Goal: Task Accomplishment & Management: Use online tool/utility

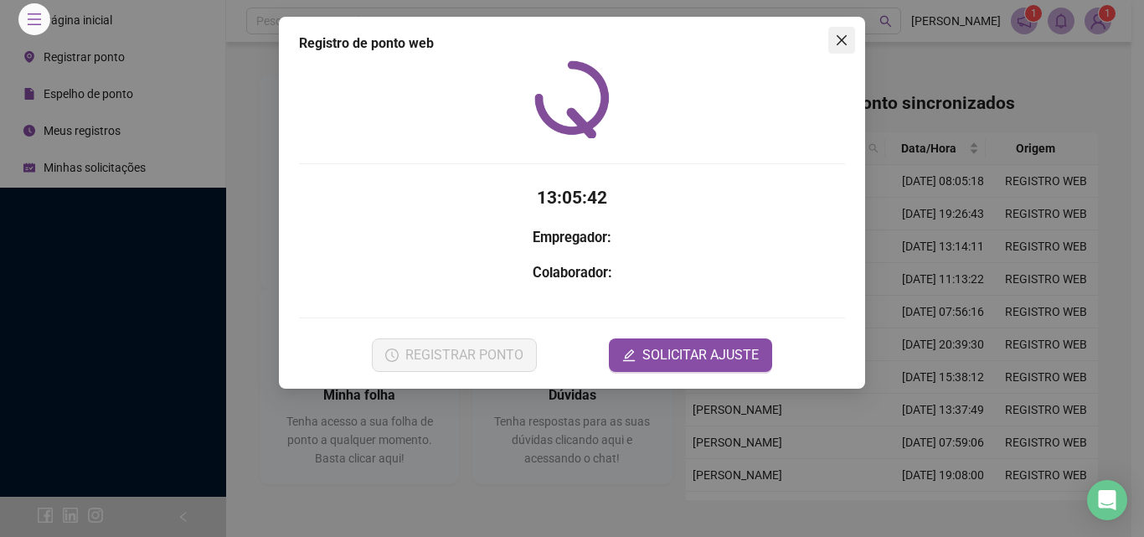
click at [839, 38] on icon "close" at bounding box center [842, 40] width 10 height 10
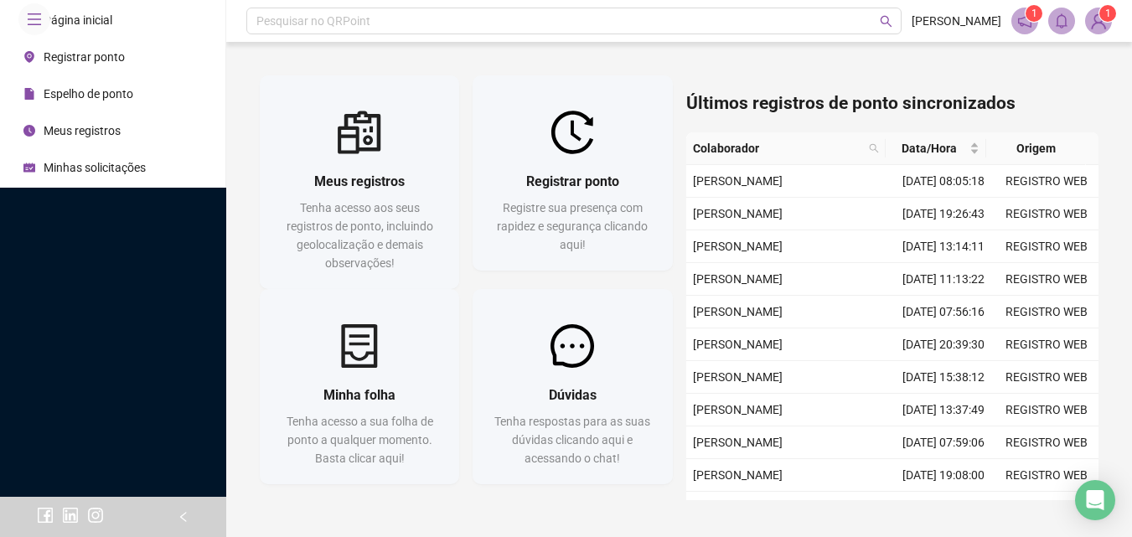
click at [623, 159] on div "Registrar ponto Registre sua presença com rapidez e segurança clicando aqui!" at bounding box center [572, 212] width 199 height 116
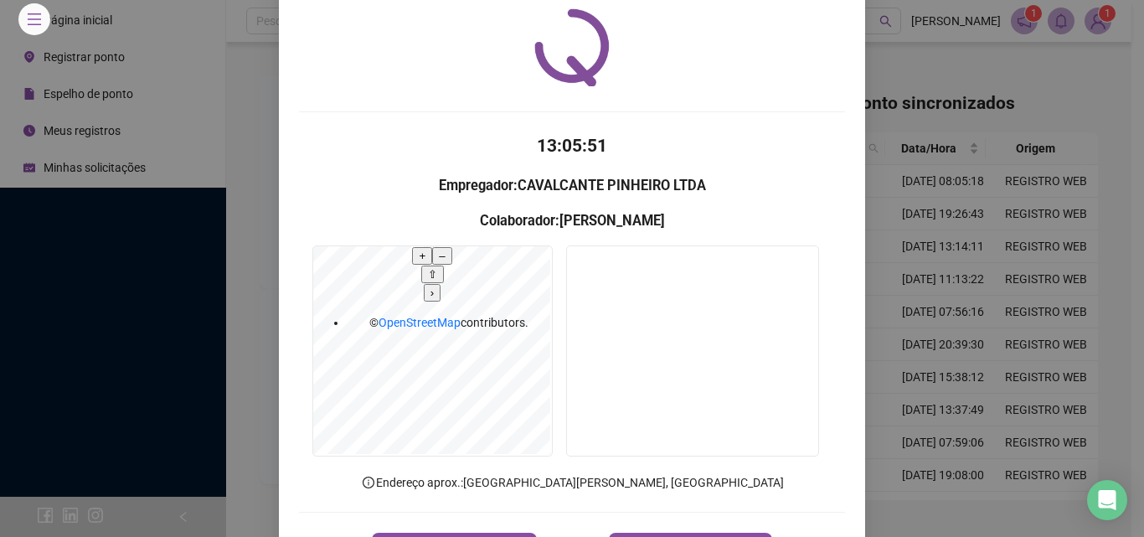
scroll to position [80, 0]
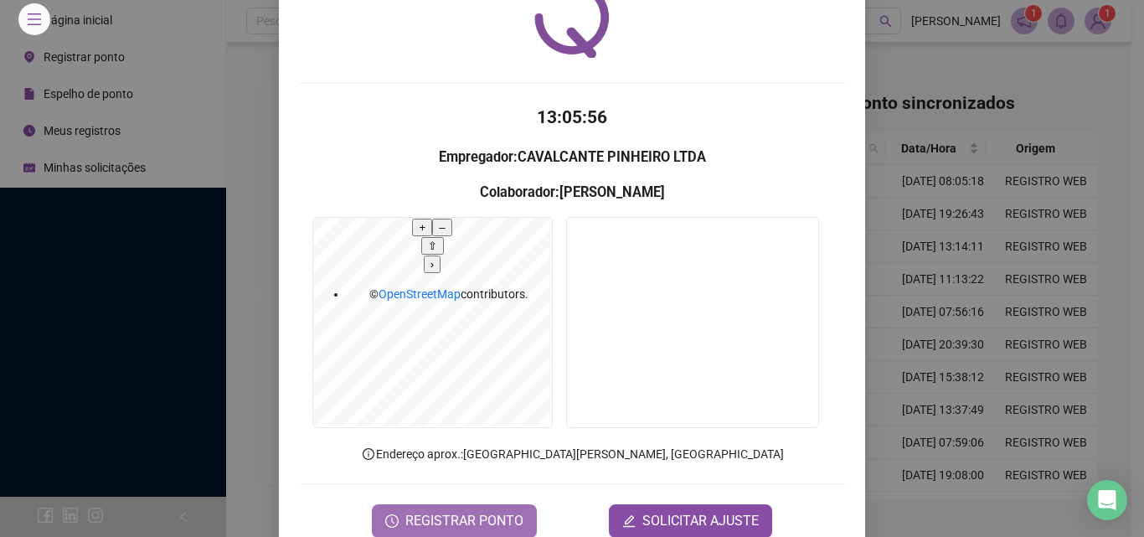
click at [452, 504] on button "REGISTRAR PONTO" at bounding box center [454, 521] width 165 height 34
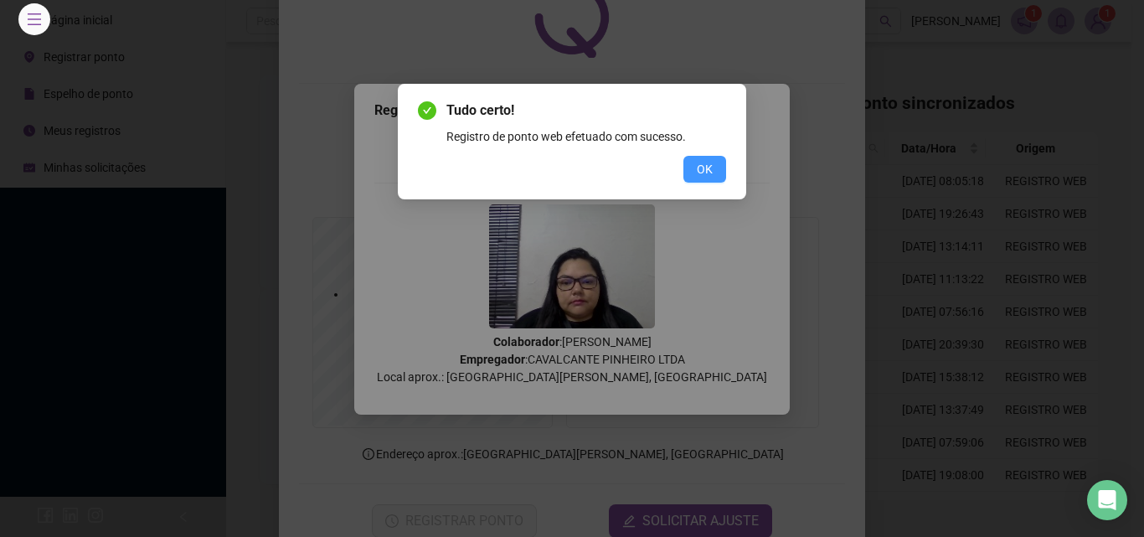
click at [717, 178] on button "OK" at bounding box center [705, 169] width 43 height 27
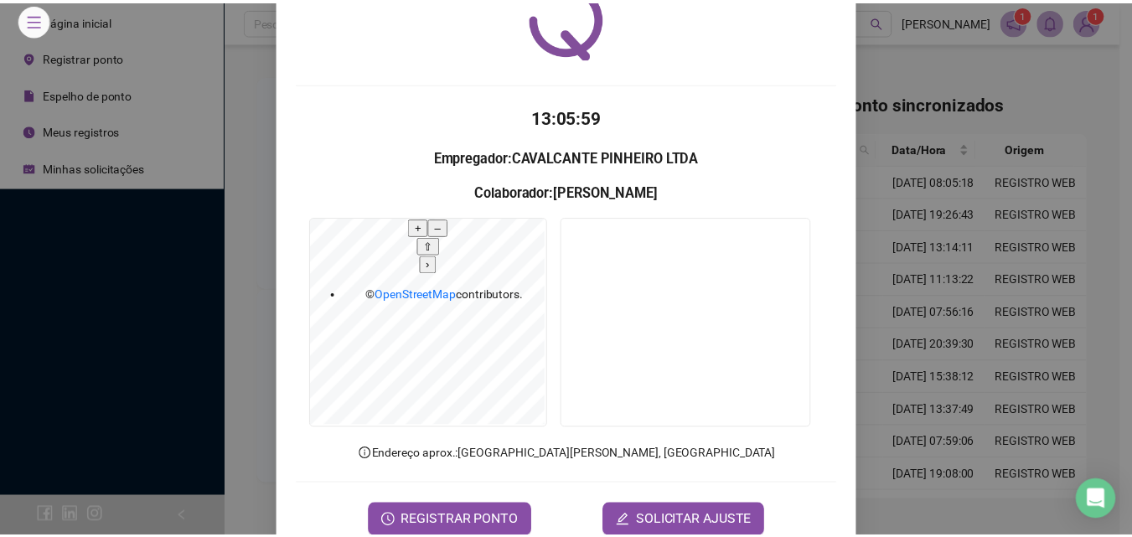
scroll to position [0, 0]
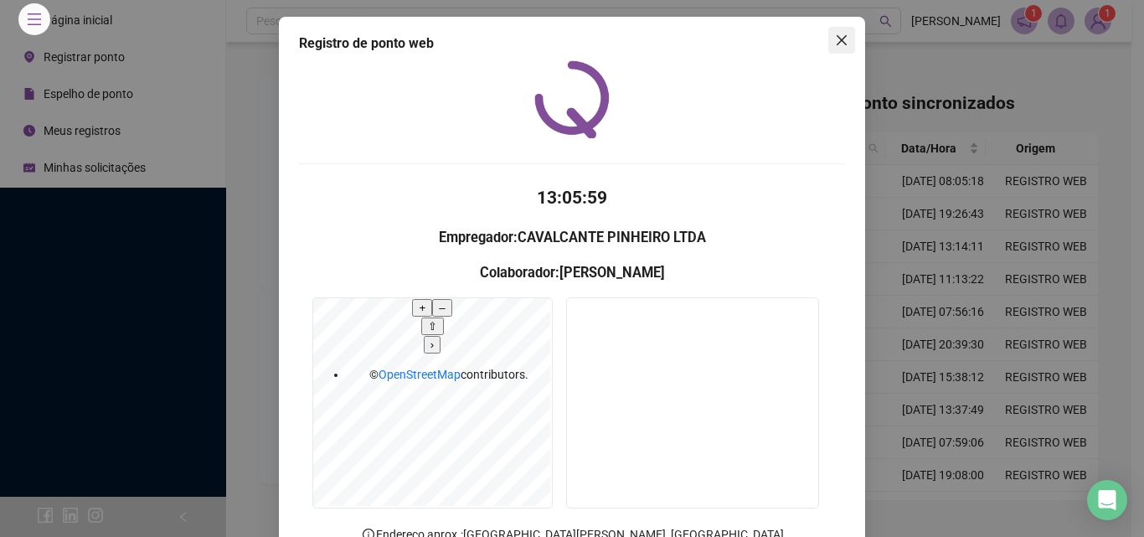
click at [841, 42] on icon "close" at bounding box center [841, 40] width 13 height 13
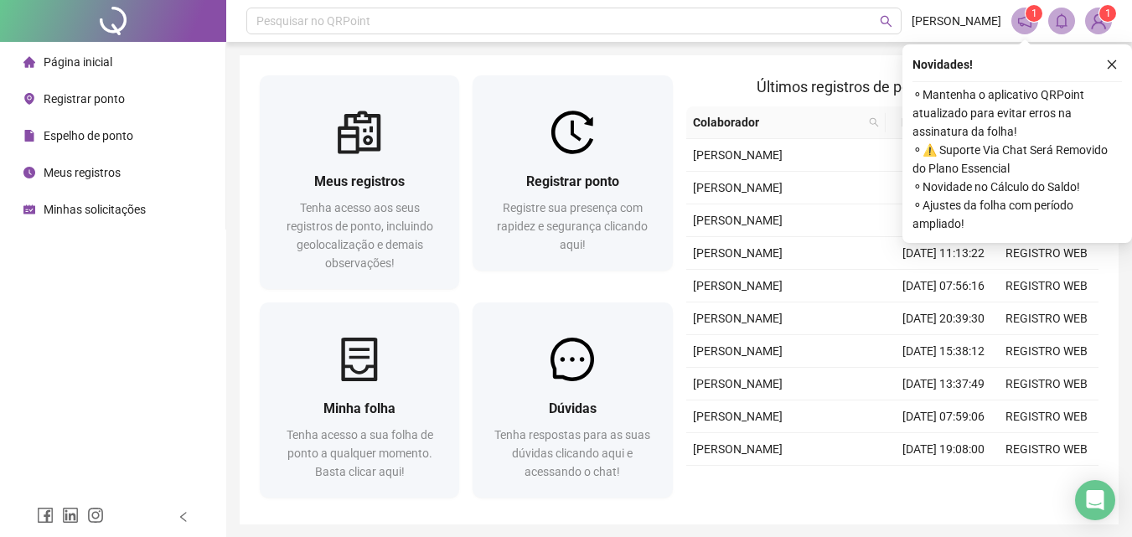
click at [1107, 66] on button "button" at bounding box center [1112, 64] width 20 height 20
